Goal: Information Seeking & Learning: Learn about a topic

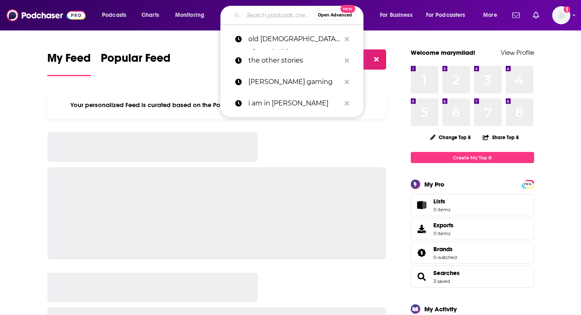
click at [250, 16] on input "Search podcasts, credits, & more..." at bounding box center [278, 15] width 71 height 13
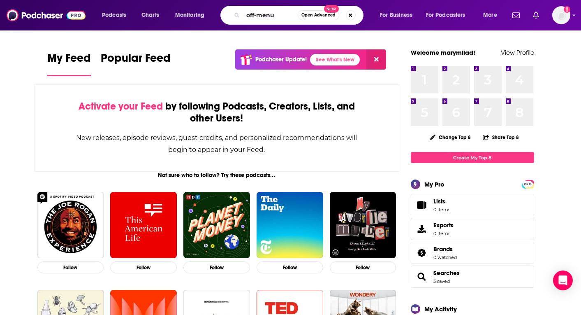
type input "off-menu"
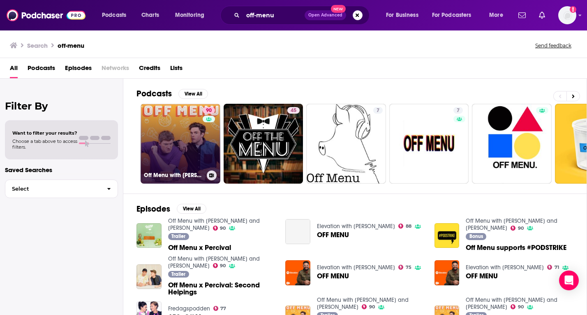
click at [179, 142] on link "90 Off Menu with [PERSON_NAME] and [PERSON_NAME]" at bounding box center [181, 144] width 80 height 80
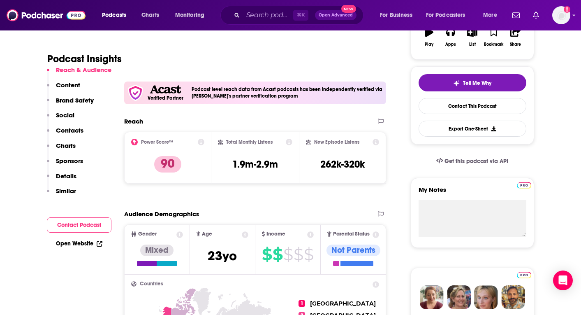
scroll to position [157, 0]
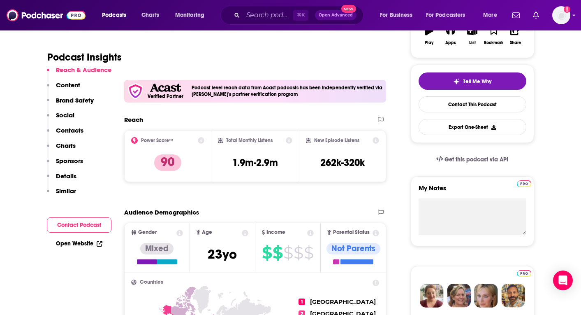
click at [289, 137] on icon at bounding box center [289, 140] width 7 height 7
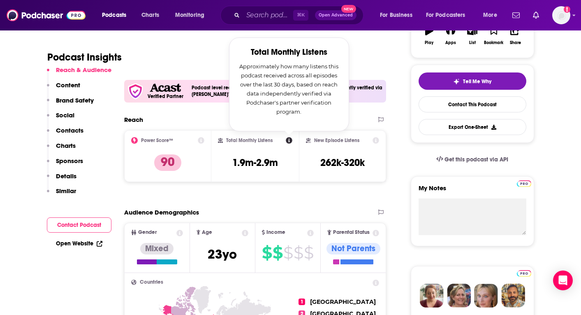
click at [289, 137] on icon at bounding box center [289, 140] width 7 height 7
